Goal: Book appointment/travel/reservation

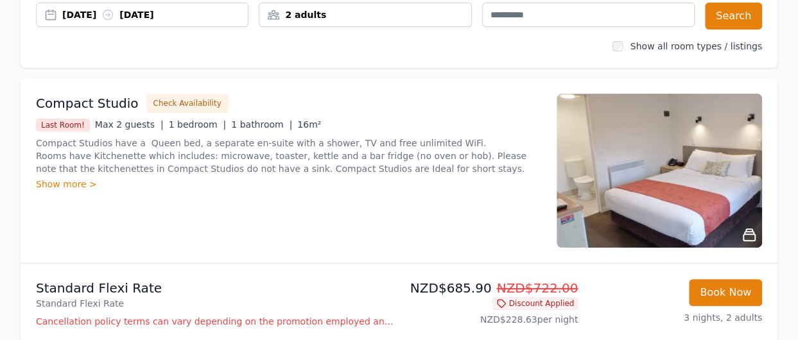
scroll to position [130, 0]
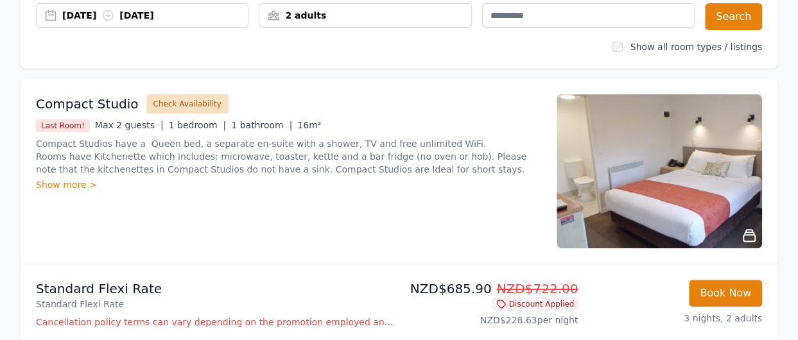
click at [184, 103] on button "Check Availability" at bounding box center [187, 103] width 82 height 19
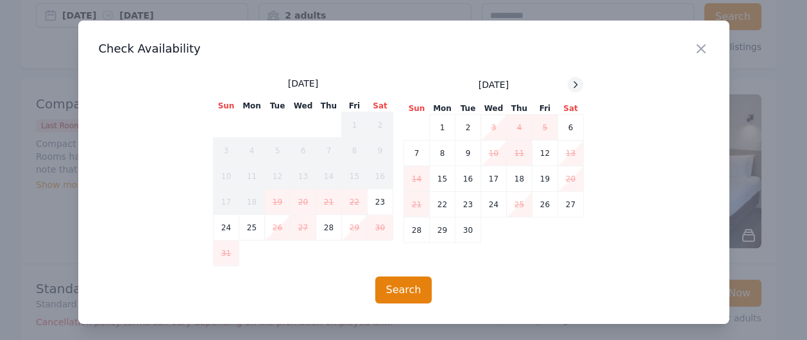
click at [571, 89] on icon at bounding box center [576, 85] width 10 height 10
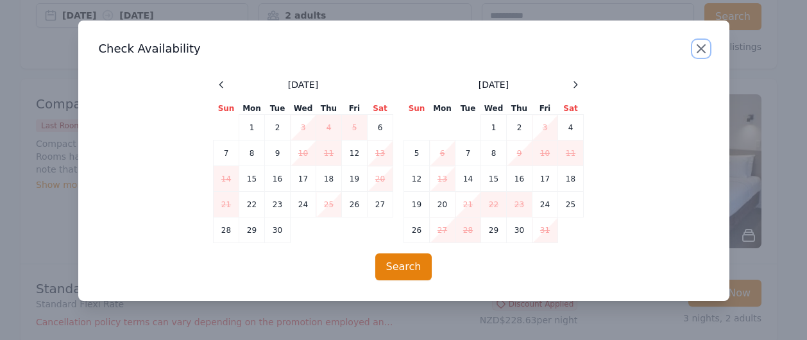
click at [703, 46] on icon "button" at bounding box center [701, 48] width 15 height 15
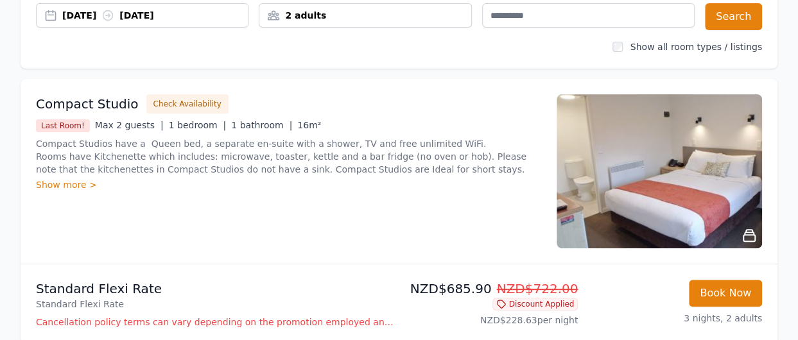
scroll to position [0, 0]
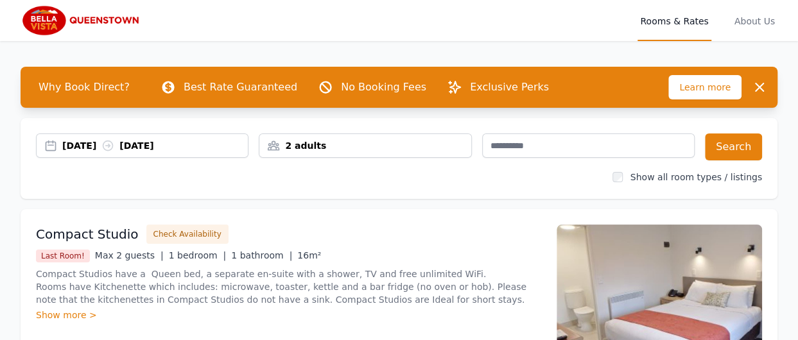
click at [114, 147] on icon at bounding box center [107, 145] width 13 height 13
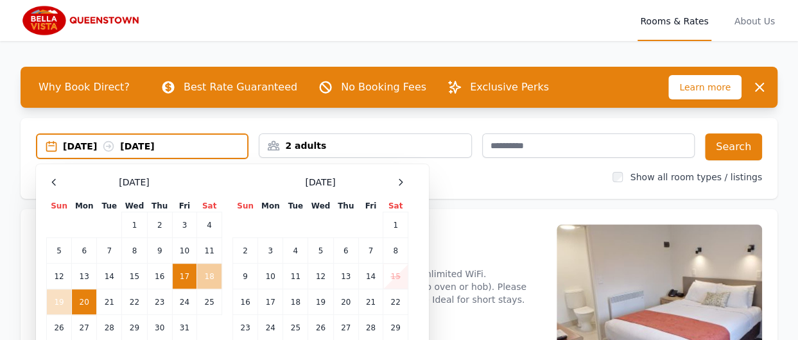
click at [209, 279] on td "18" at bounding box center [209, 277] width 25 height 26
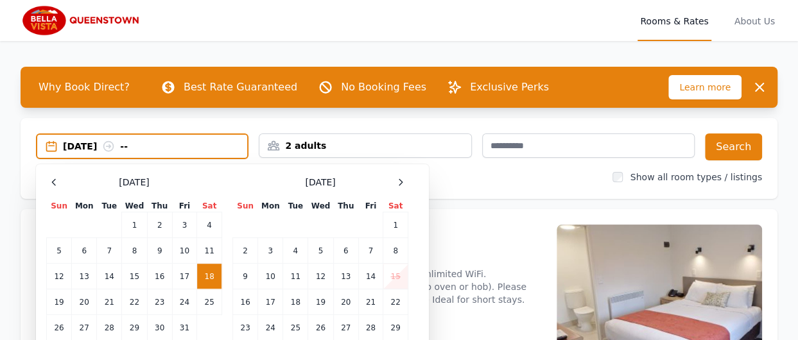
drag, startPoint x: 187, startPoint y: 277, endPoint x: 203, endPoint y: 278, distance: 16.1
click at [203, 278] on tr "12 13 14 15 16 17 18" at bounding box center [134, 277] width 175 height 26
click at [185, 280] on td "17" at bounding box center [184, 277] width 24 height 26
click at [115, 146] on icon at bounding box center [108, 146] width 13 height 13
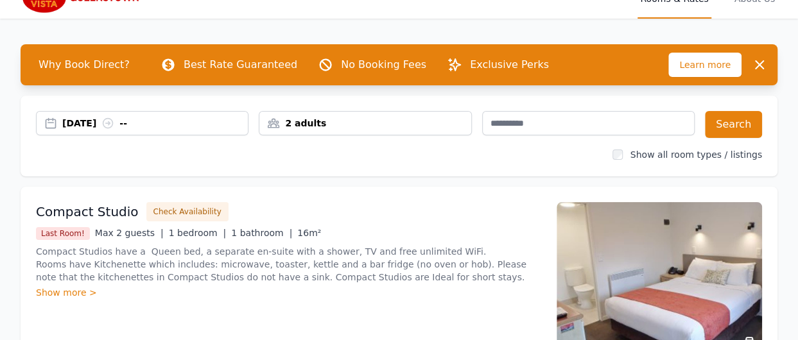
scroll to position [22, 0]
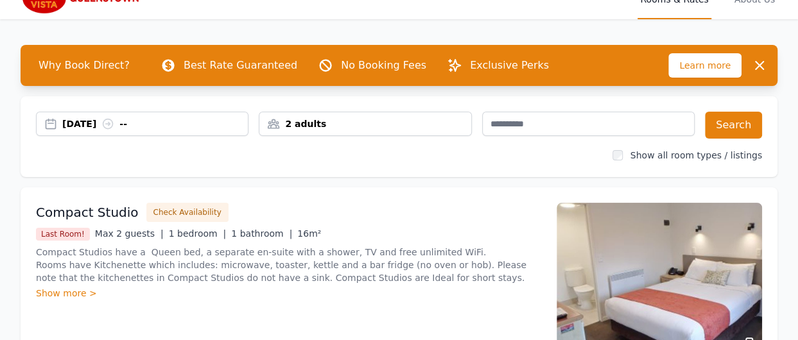
click at [49, 123] on div "[DATE] --" at bounding box center [142, 123] width 211 height 13
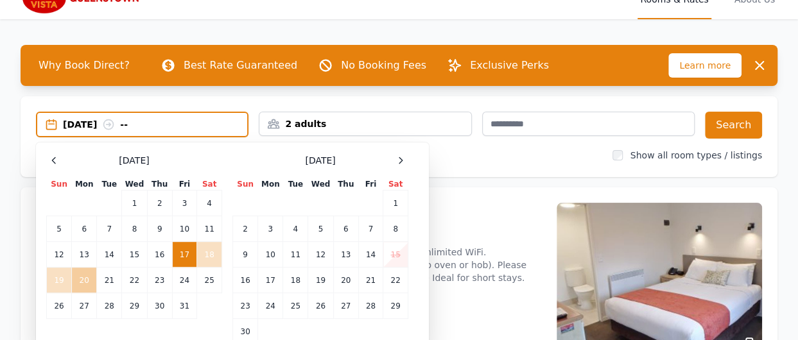
click at [83, 280] on td "20" at bounding box center [84, 281] width 25 height 26
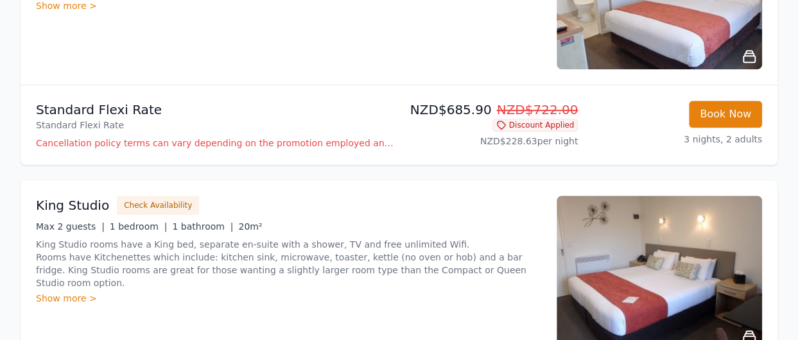
scroll to position [0, 0]
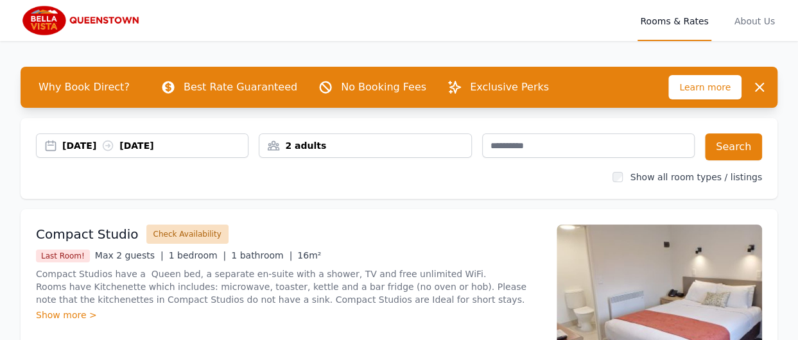
click at [189, 237] on button "Check Availability" at bounding box center [187, 234] width 82 height 19
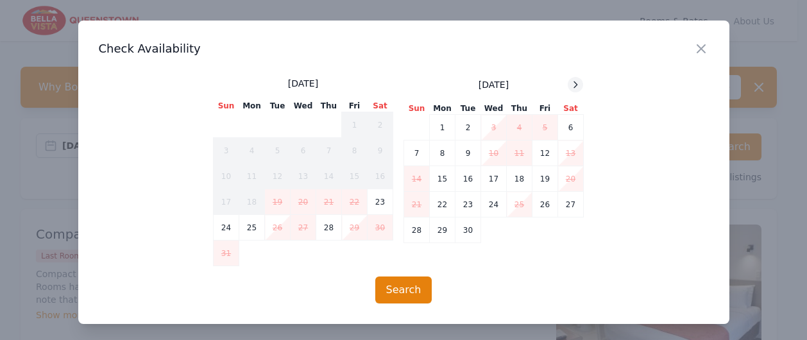
click at [572, 83] on icon at bounding box center [576, 85] width 10 height 10
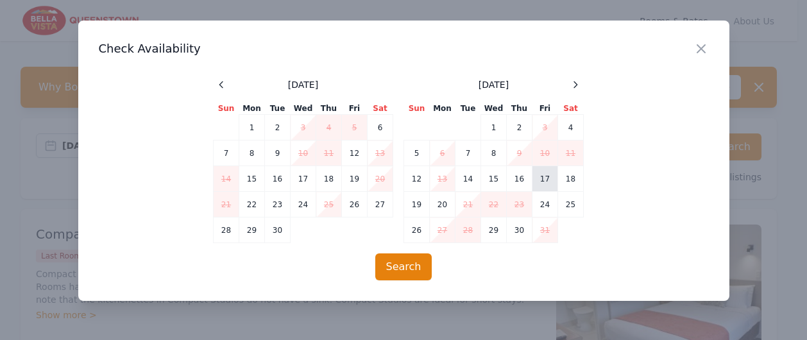
click at [545, 174] on td "17" at bounding box center [546, 179] width 26 height 26
click at [566, 173] on td "18" at bounding box center [571, 179] width 26 height 26
click at [421, 205] on td "19" at bounding box center [417, 205] width 26 height 26
click at [447, 207] on td "20" at bounding box center [443, 205] width 26 height 26
click at [546, 183] on td "17" at bounding box center [546, 179] width 26 height 26
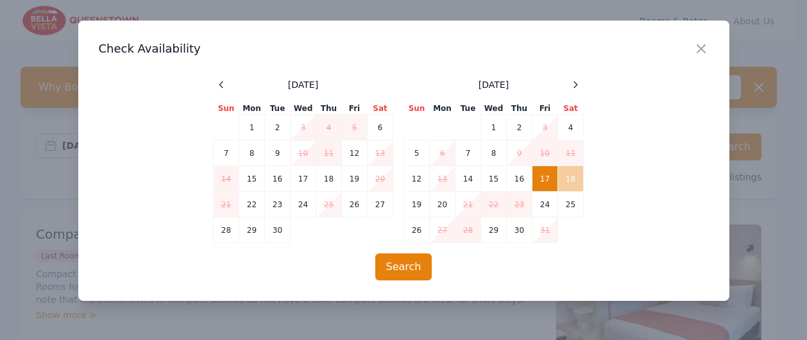
click at [566, 178] on td "18" at bounding box center [571, 179] width 26 height 26
click at [424, 214] on td "19" at bounding box center [417, 205] width 26 height 26
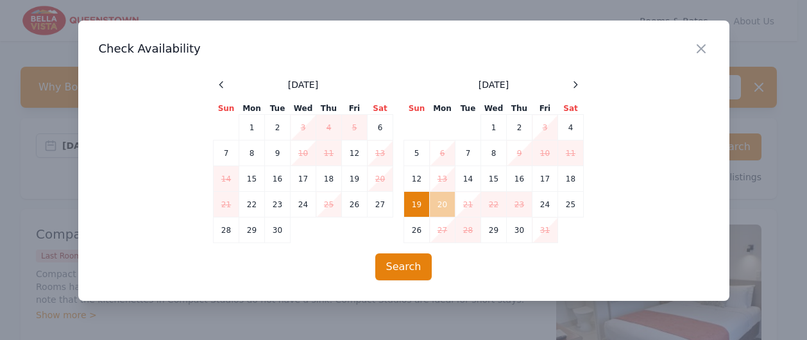
click at [442, 209] on td "20" at bounding box center [443, 205] width 26 height 26
click at [551, 177] on td "17" at bounding box center [546, 179] width 26 height 26
click at [595, 245] on div "Close Check Availability [DATE] Sun Mon Tue Wed Thu Fri Sat 1 2 3 4 5 6 7 8 9 1…" at bounding box center [403, 161] width 651 height 280
click at [546, 181] on td "17" at bounding box center [546, 179] width 26 height 26
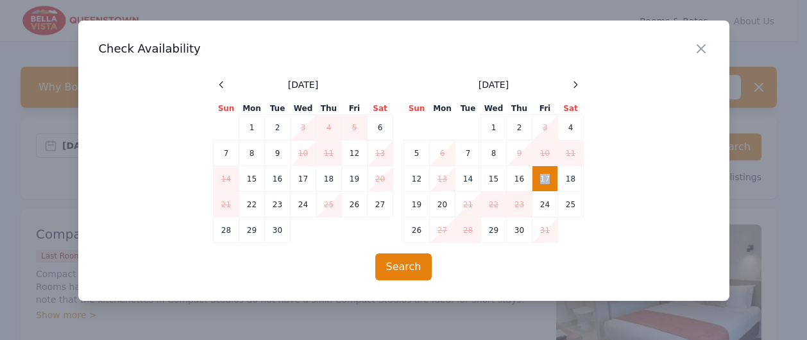
click at [546, 181] on td "17" at bounding box center [546, 179] width 26 height 26
click at [628, 236] on div "[DATE] Sun Mon Tue Wed Thu Fri Sat 1 2 3 4 5 6 7 8 9 10 11 12 13 14 15 16 17 18…" at bounding box center [404, 160] width 610 height 166
click at [628, 234] on div "[DATE] Sun Mon Tue Wed Thu Fri Sat 1 2 3 4 5 6 7 8 9 10 11 12 13 14 15 16 17 18…" at bounding box center [404, 160] width 610 height 166
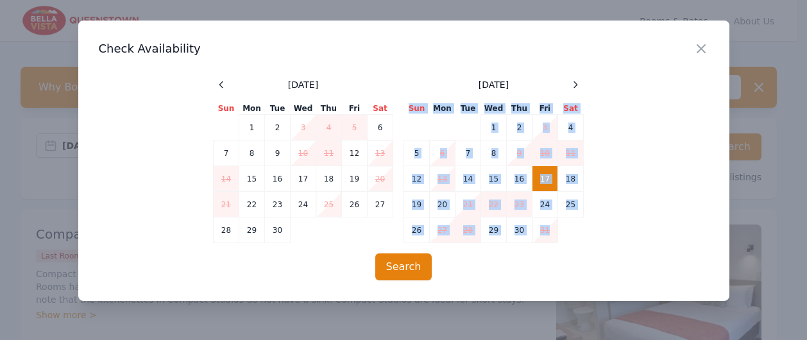
click at [628, 234] on div "[DATE] Sun Mon Tue Wed Thu Fri Sat 1 2 3 4 5 6 7 8 9 10 11 12 13 14 15 16 17 18…" at bounding box center [404, 160] width 610 height 166
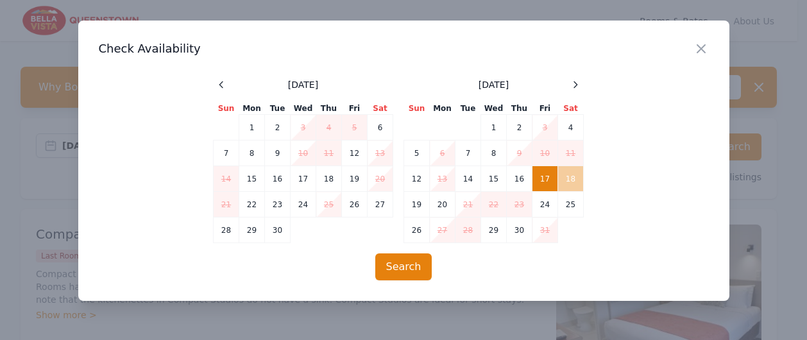
click at [581, 180] on td "18" at bounding box center [571, 179] width 26 height 26
click at [225, 83] on icon at bounding box center [221, 85] width 10 height 10
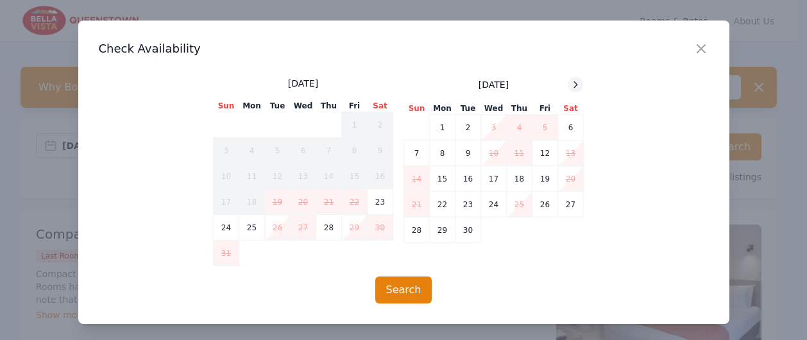
click at [576, 85] on icon at bounding box center [576, 85] width 10 height 10
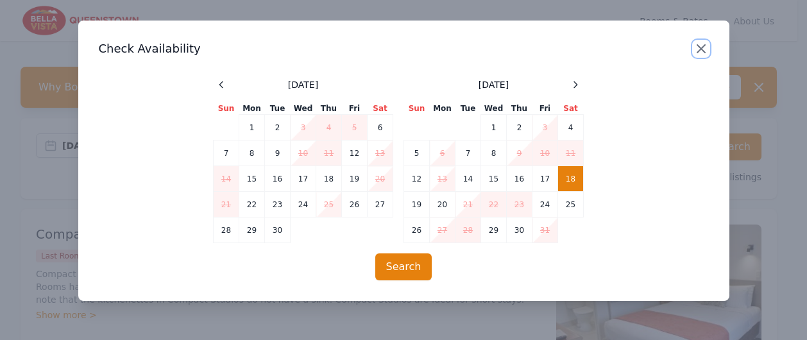
click at [698, 49] on icon "button" at bounding box center [701, 48] width 15 height 15
